Goal: Task Accomplishment & Management: Complete application form

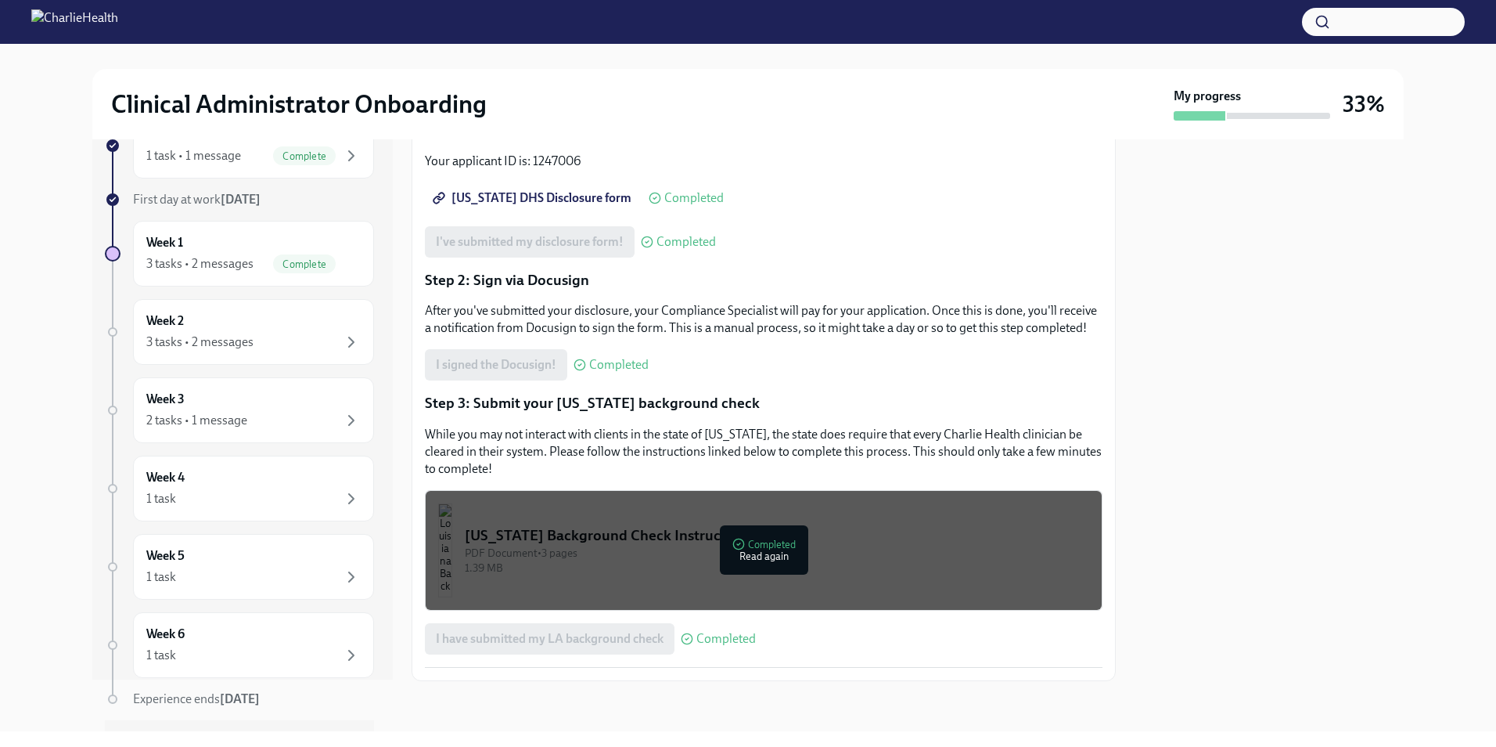
scroll to position [78, 0]
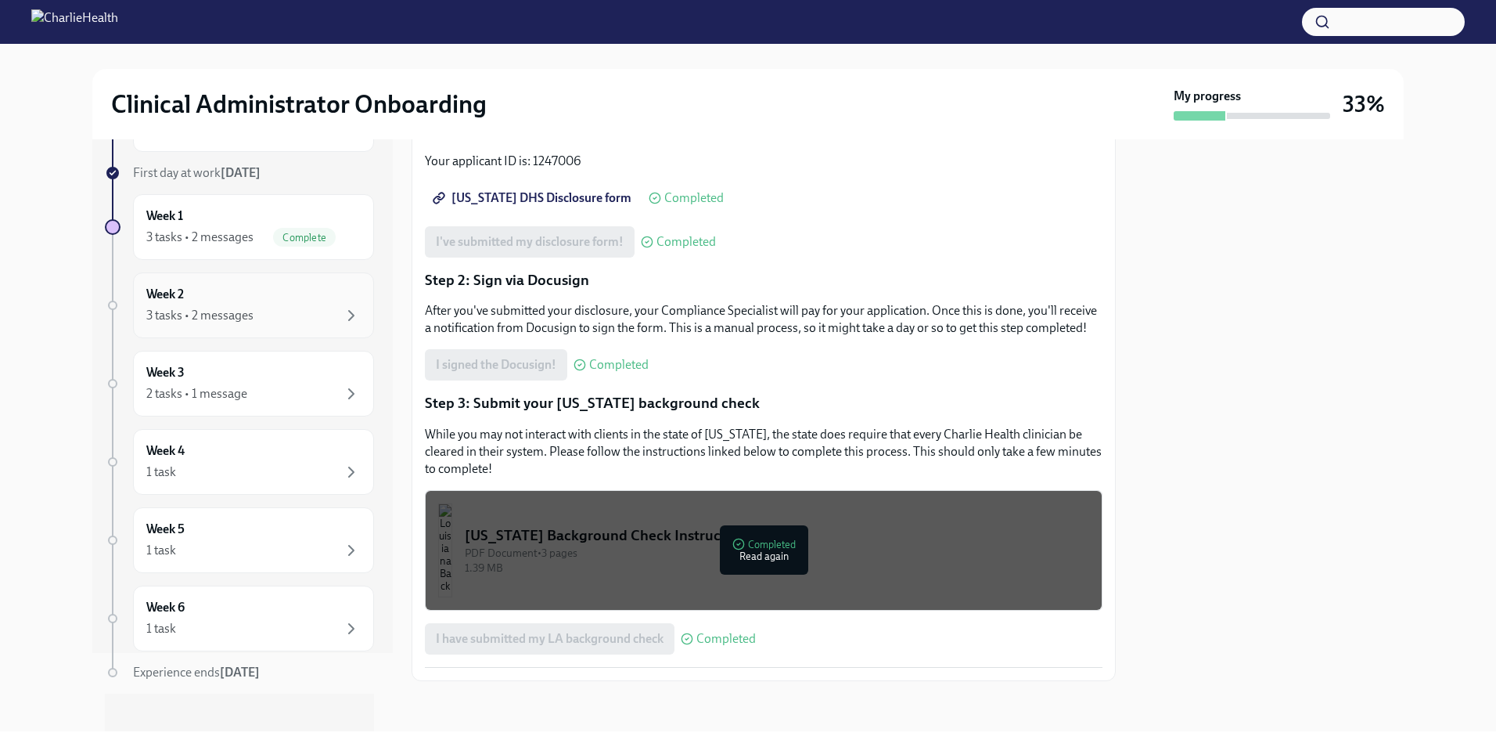
click at [306, 306] on div "3 tasks • 2 messages" at bounding box center [253, 315] width 214 height 19
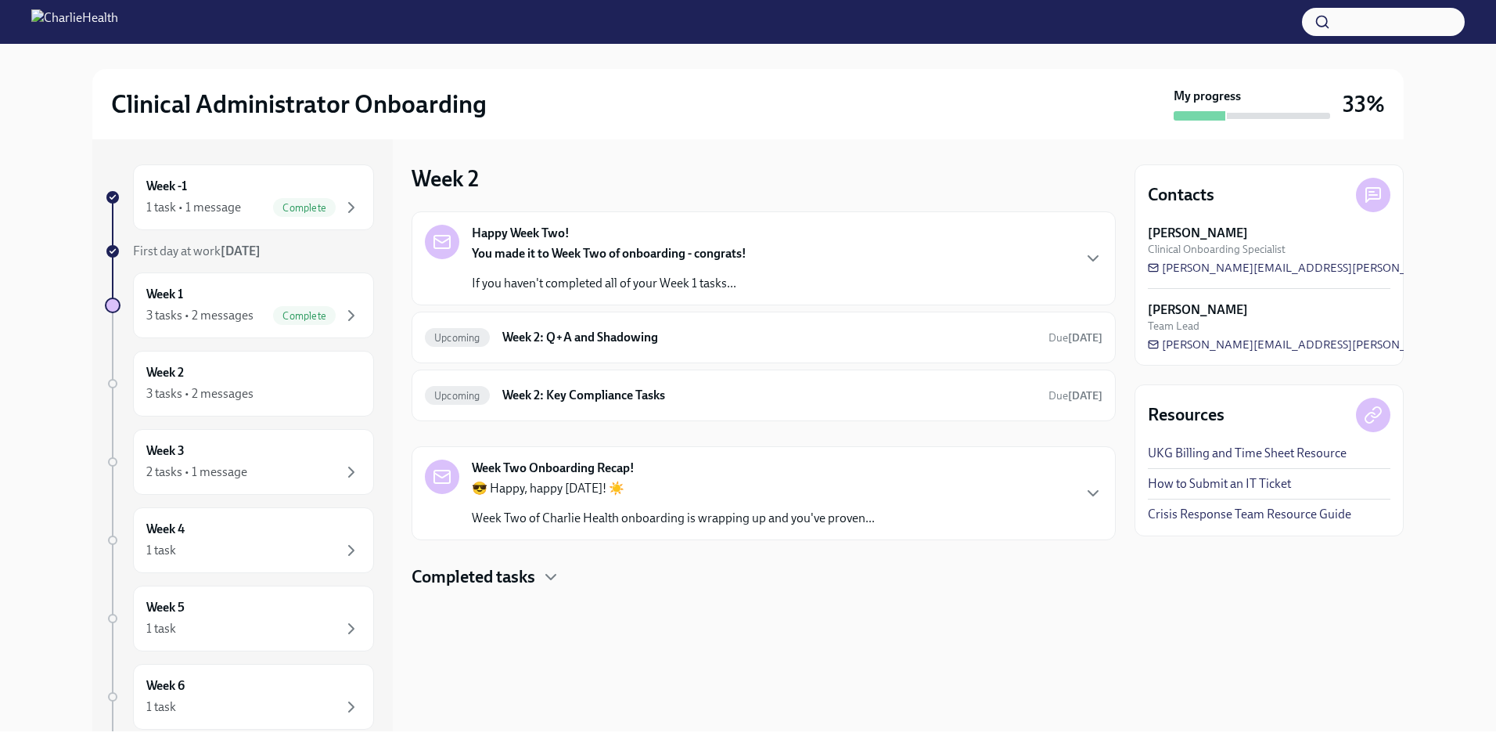
click at [803, 255] on div "Happy Week Two! You made it to Week Two of onboarding - congrats! If you haven'…" at bounding box center [764, 258] width 704 height 94
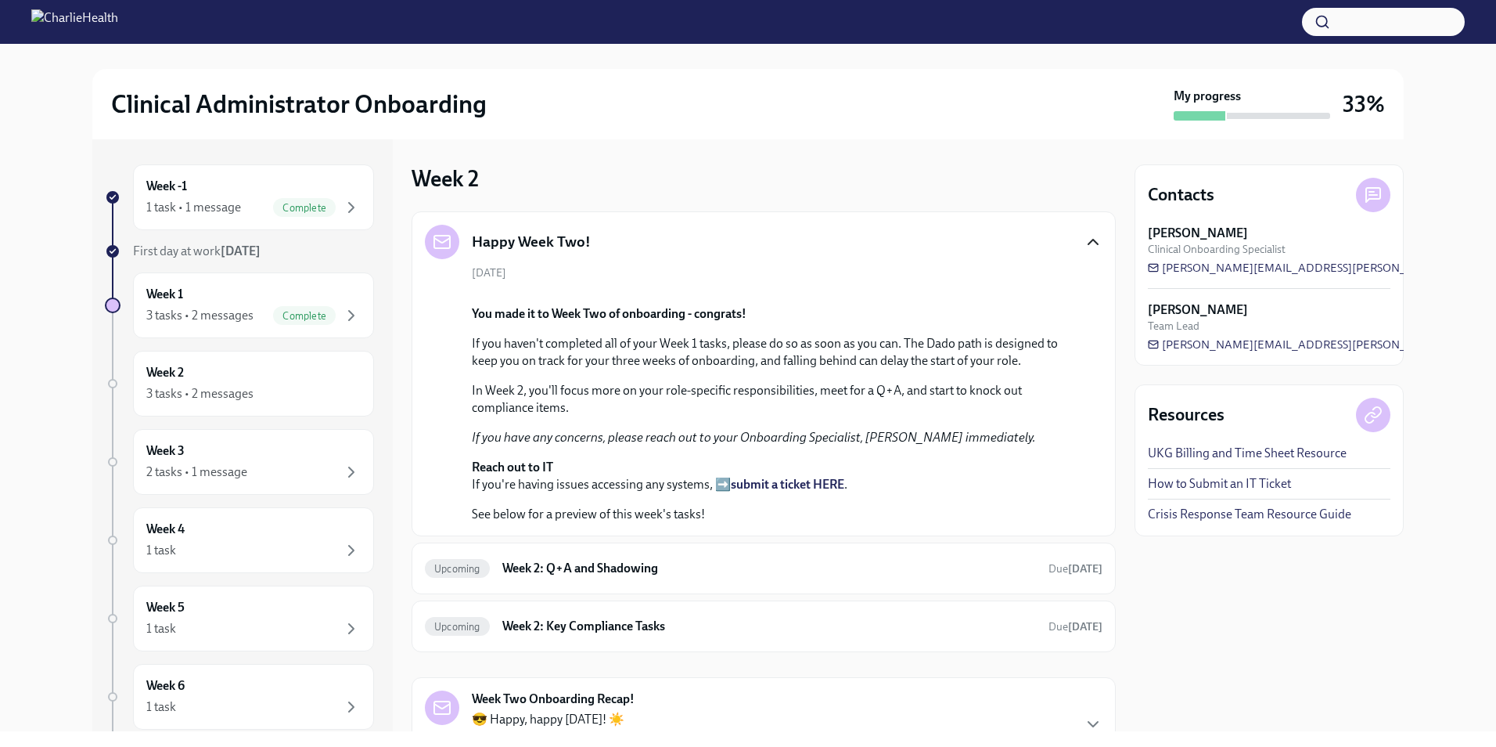
click at [803, 247] on icon "button" at bounding box center [1093, 241] width 19 height 19
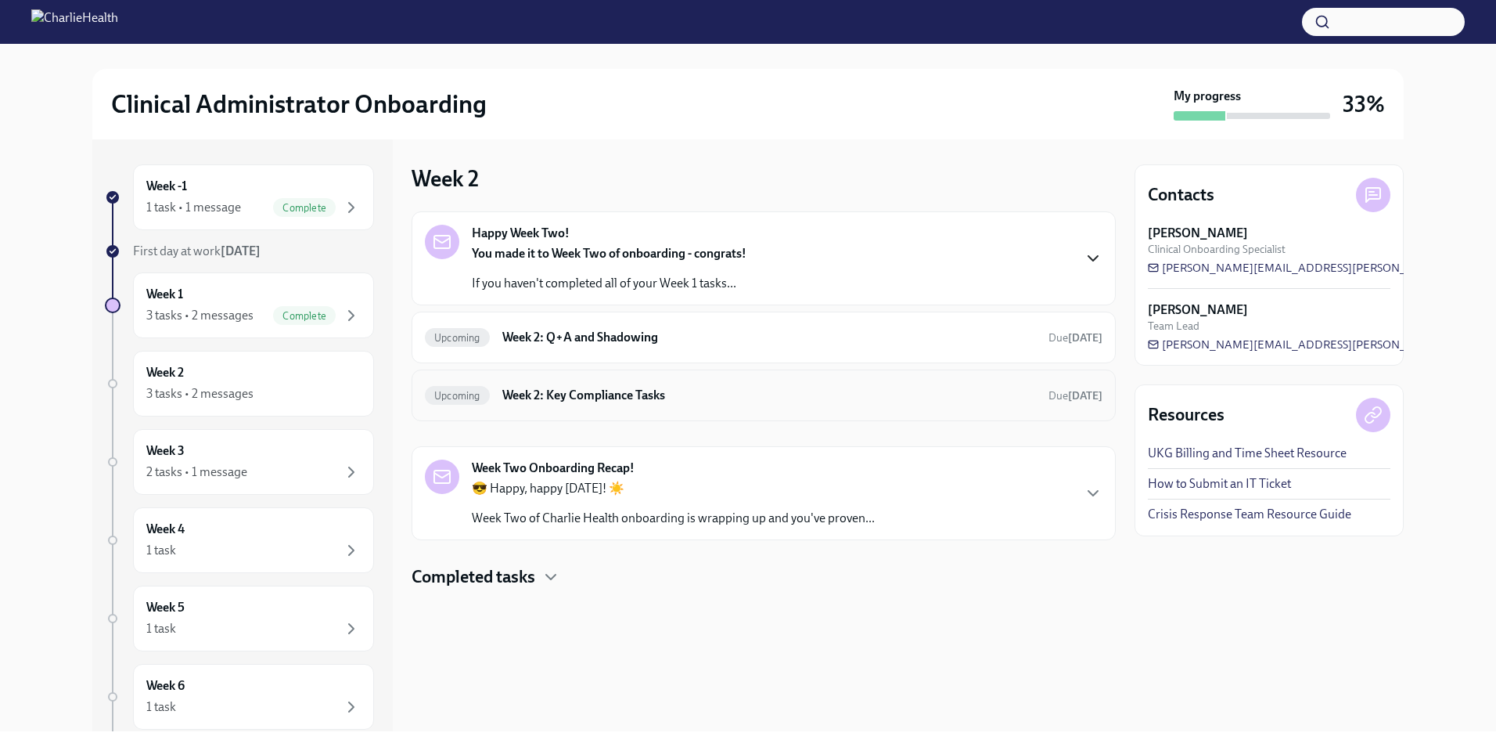
click at [803, 405] on div "Upcoming Week 2: Key Compliance Tasks Due [DATE]" at bounding box center [764, 395] width 678 height 25
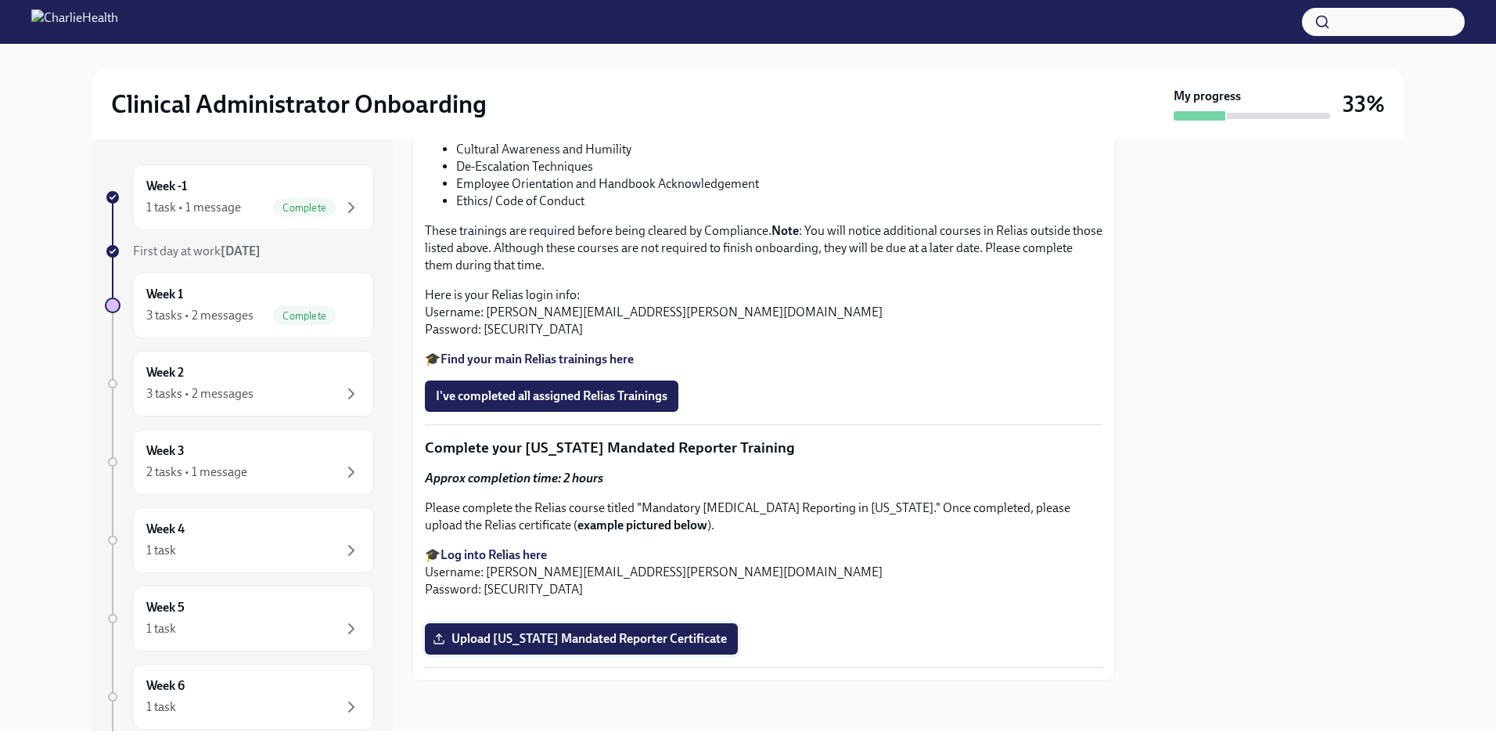
scroll to position [1995, 0]
click at [560, 500] on span "Upload [US_STATE] Mandated Reporter Certificate" at bounding box center [581, 639] width 291 height 16
click at [0, 0] on input "Upload [US_STATE] Mandated Reporter Certificate" at bounding box center [0, 0] width 0 height 0
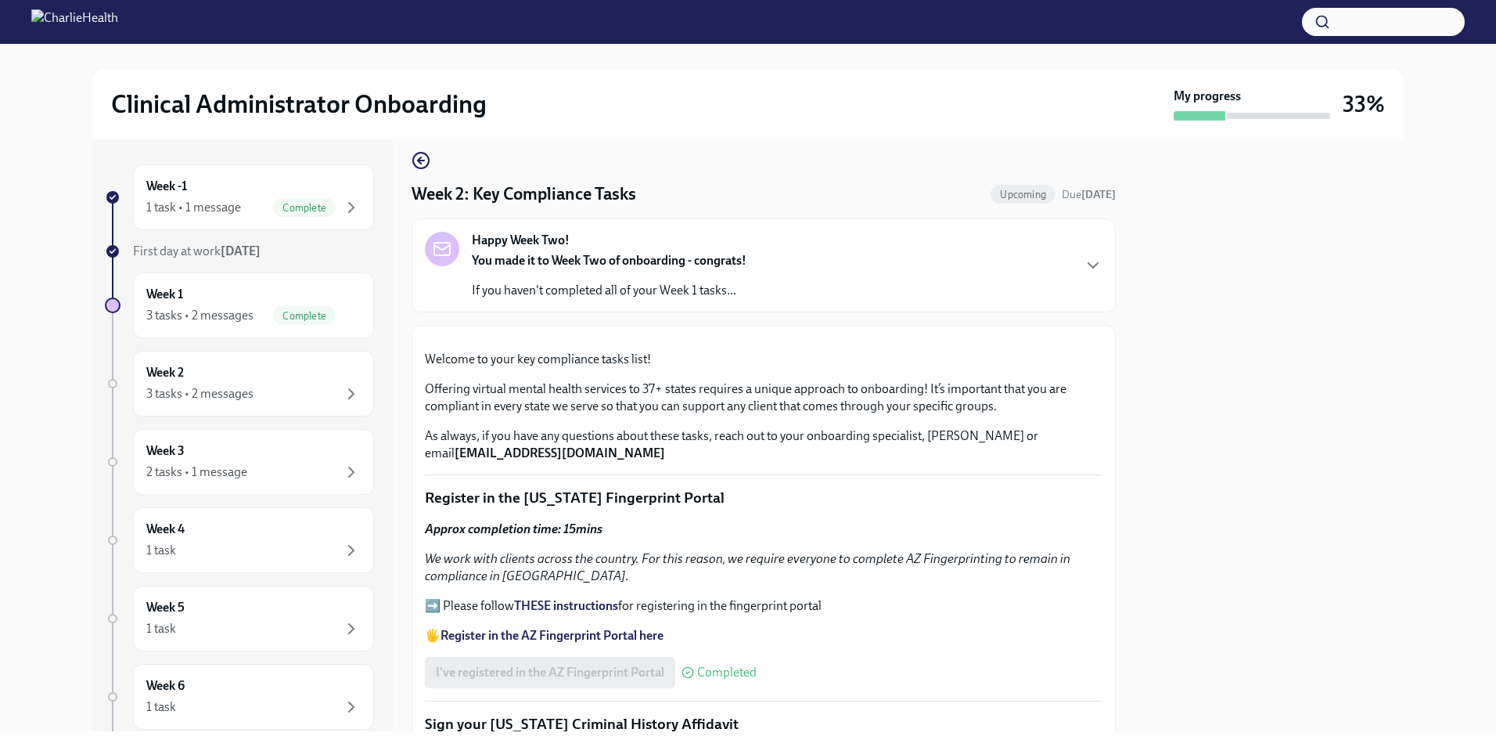
scroll to position [0, 0]
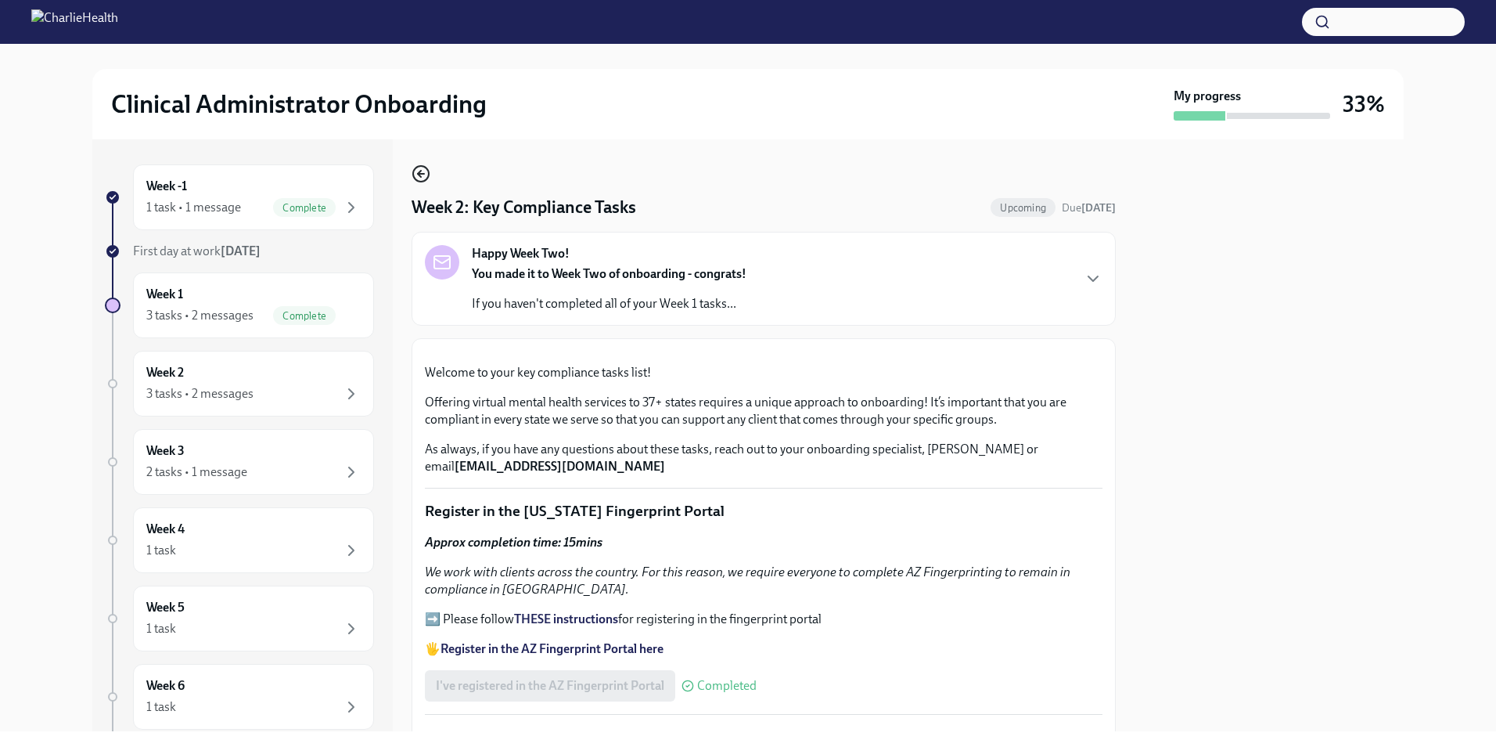
click at [426, 176] on icon "button" at bounding box center [421, 173] width 19 height 19
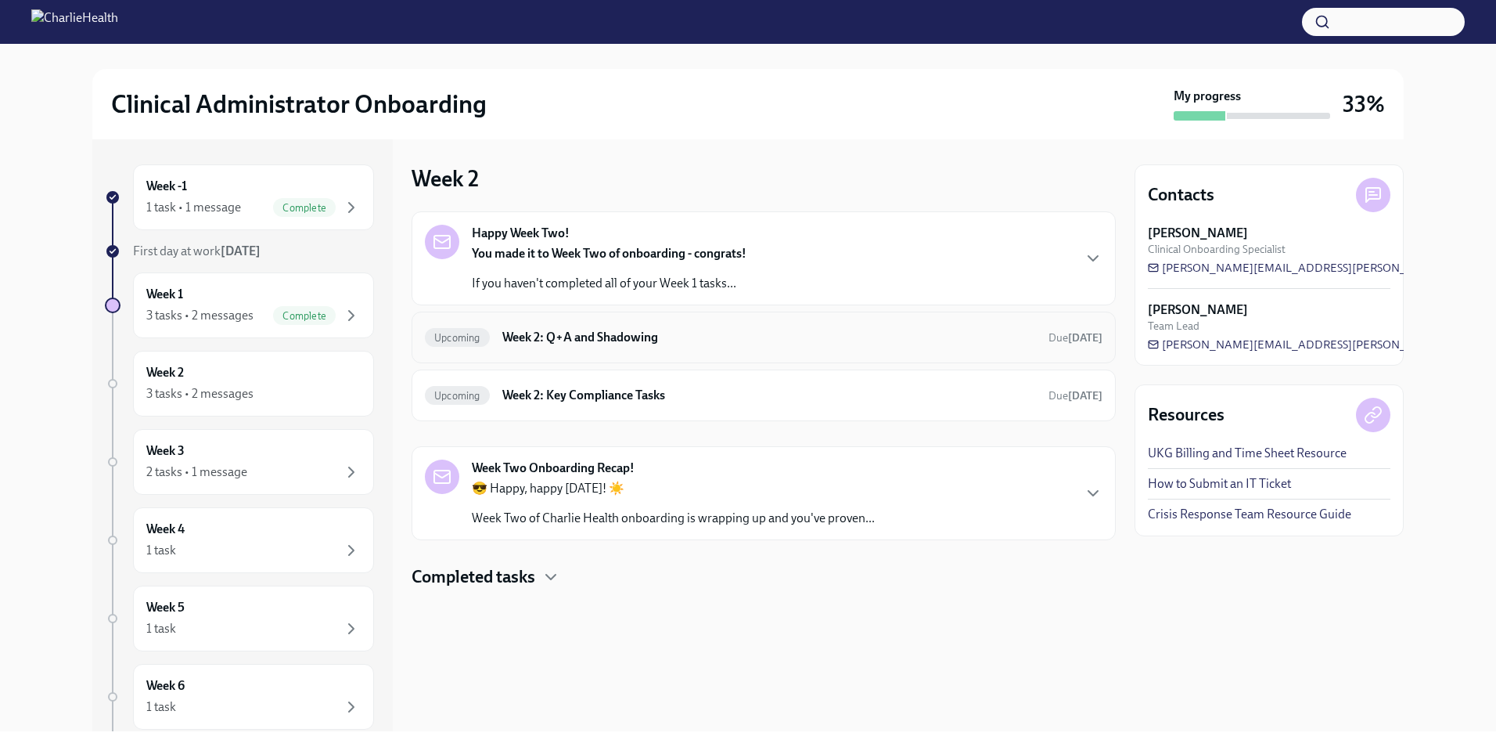
click at [621, 330] on h6 "Week 2: Q+A and Shadowing" at bounding box center [769, 337] width 534 height 17
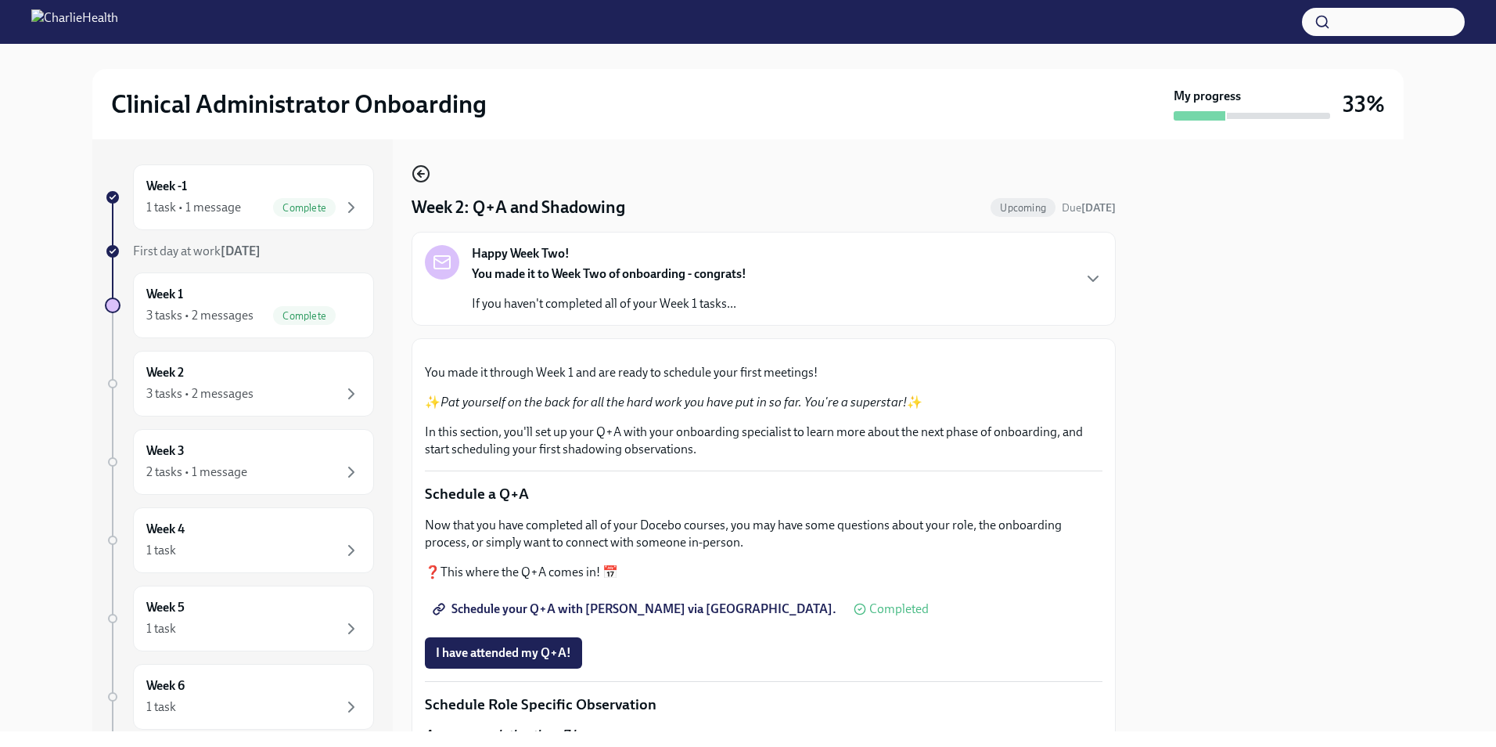
click at [424, 176] on icon "button" at bounding box center [421, 173] width 19 height 19
